Goal: Navigation & Orientation: Find specific page/section

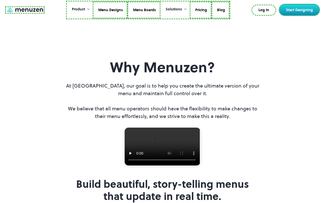
click at [24, 10] on link at bounding box center [25, 9] width 40 height 7
click at [110, 10] on link "Menu Designs" at bounding box center [109, 10] width 35 height 17
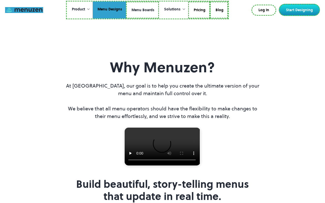
click at [142, 10] on link "Menu Boards" at bounding box center [142, 10] width 33 height 17
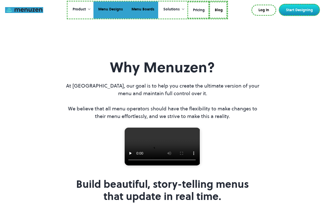
click at [198, 10] on link "Pricing" at bounding box center [198, 10] width 22 height 17
click at [217, 9] on link "Blog" at bounding box center [218, 10] width 18 height 17
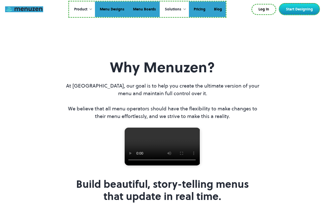
click at [265, 9] on link "Log In" at bounding box center [263, 9] width 25 height 11
click at [301, 9] on link "Start Designing" at bounding box center [299, 9] width 41 height 12
